Goal: Information Seeking & Learning: Learn about a topic

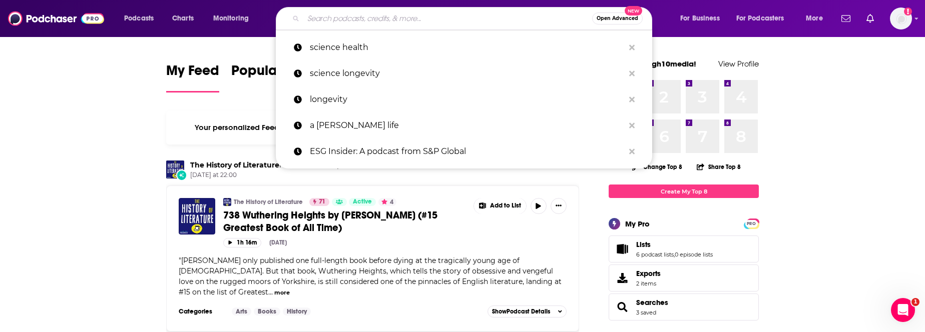
click at [384, 22] on input "Search podcasts, credits, & more..." at bounding box center [447, 19] width 289 height 16
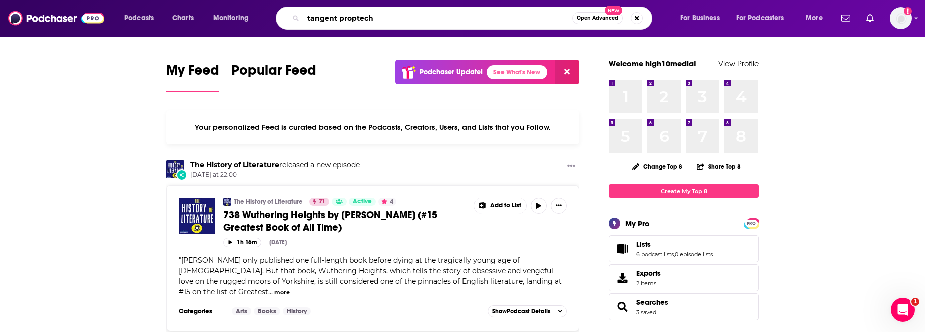
type input "tangent proptech"
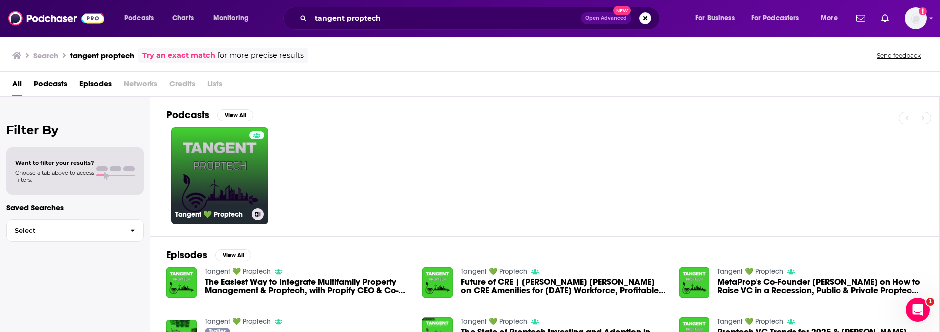
click at [227, 182] on link "Tangent 💚 Proptech" at bounding box center [219, 176] width 97 height 97
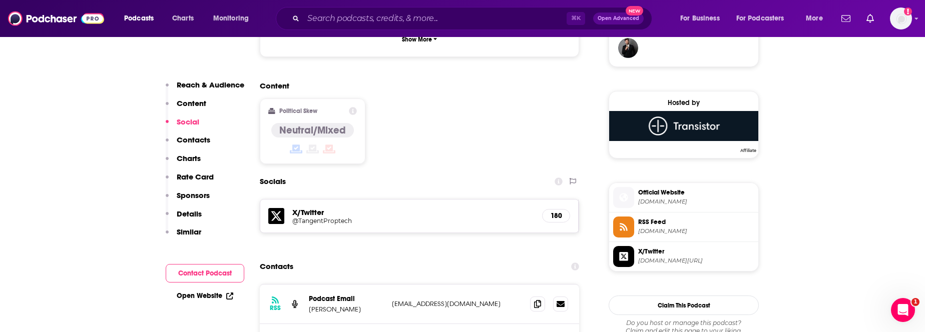
scroll to position [777, 0]
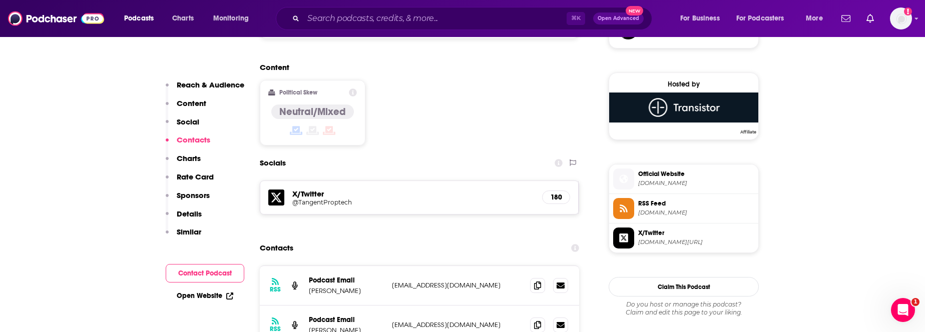
click at [312, 199] on h5 "@TangentProptech" at bounding box center [372, 203] width 160 height 8
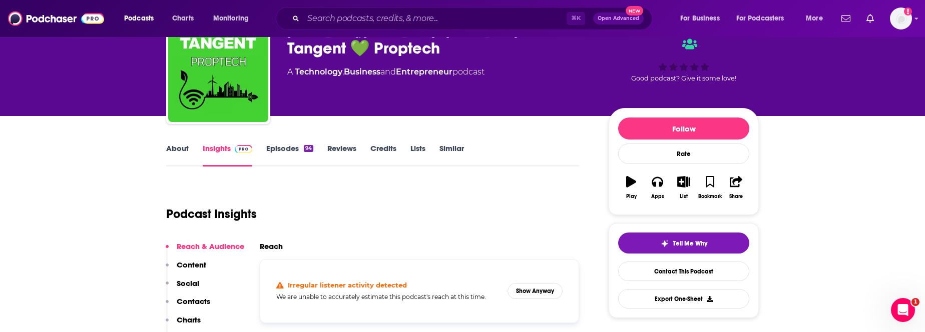
scroll to position [0, 0]
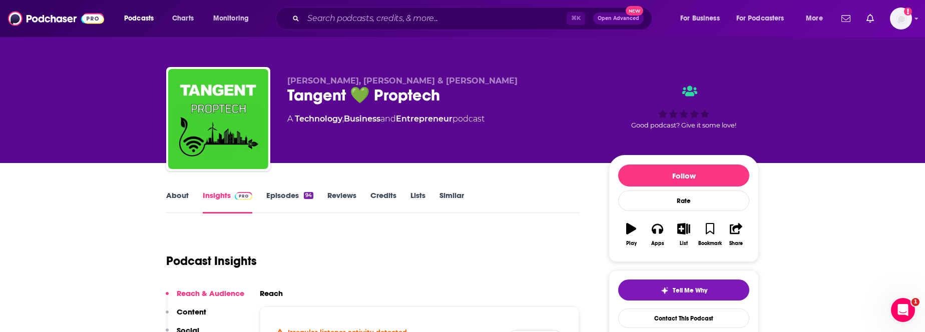
click at [173, 189] on div "About Insights Episodes 94 Reviews Credits Lists Similar" at bounding box center [372, 201] width 413 height 25
click at [174, 193] on link "About" at bounding box center [177, 202] width 23 height 23
